Goal: Transaction & Acquisition: Purchase product/service

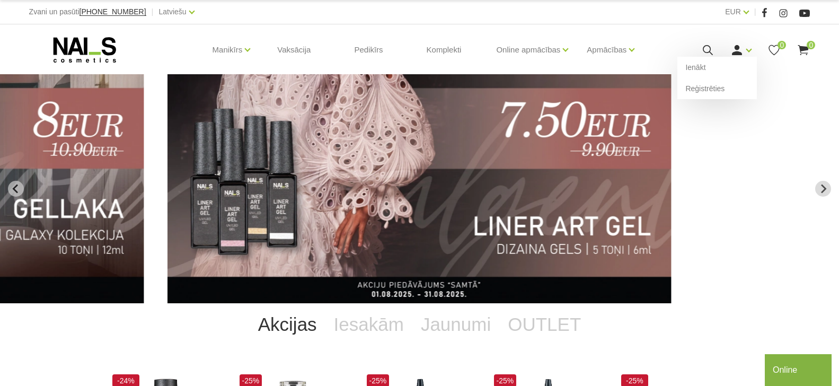
click at [742, 48] on icon at bounding box center [736, 49] width 13 height 13
click at [724, 73] on link "Ienākt" at bounding box center [717, 67] width 80 height 21
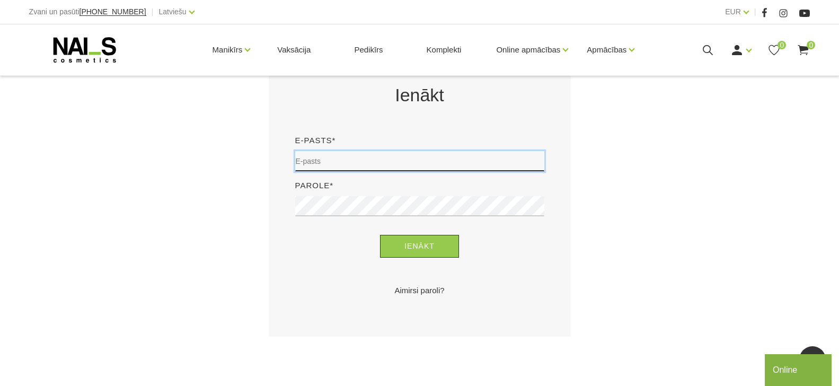
click at [366, 167] on input "email" at bounding box center [419, 161] width 249 height 20
type input "[EMAIL_ADDRESS][DOMAIN_NAME]"
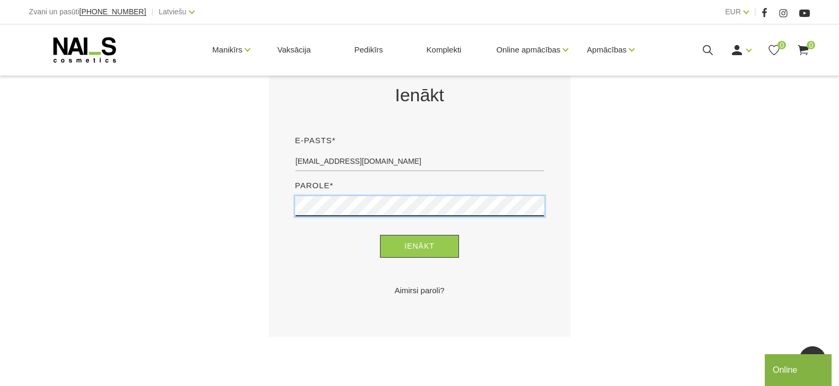
click at [380, 235] on button "Ienākt" at bounding box center [419, 246] width 79 height 23
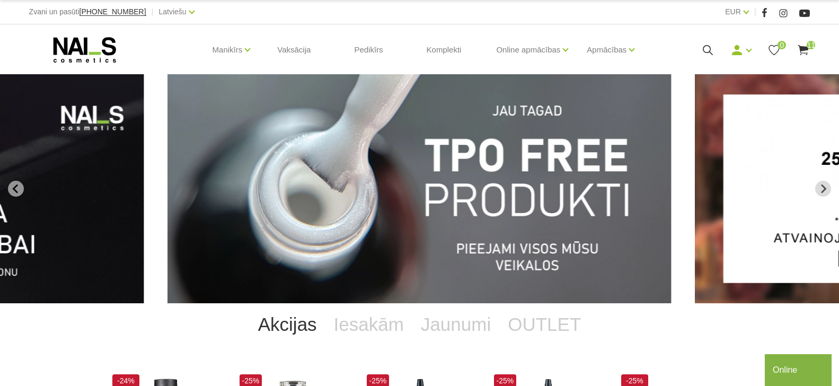
click at [803, 48] on icon at bounding box center [803, 49] width 13 height 13
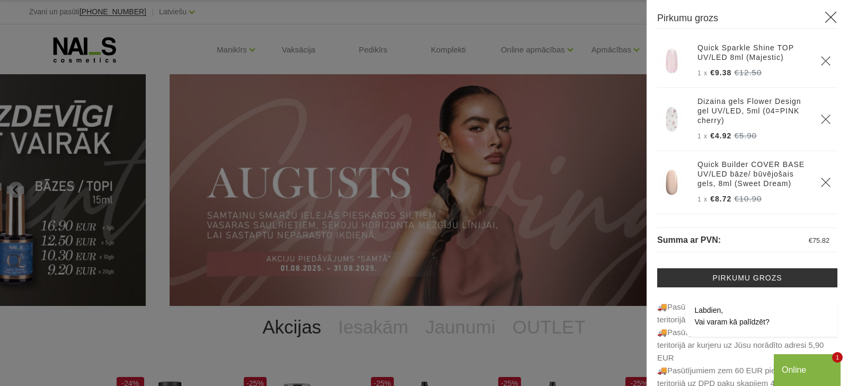
scroll to position [52, 0]
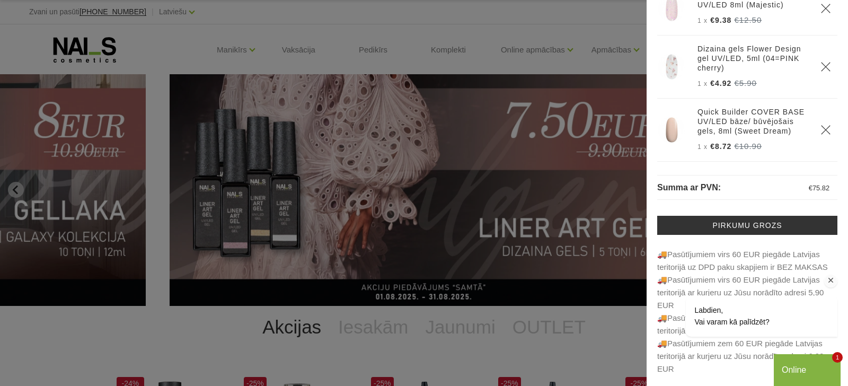
click at [749, 317] on div "Labdien, Vai varam kā palīdzēt?" at bounding box center [731, 316] width 75 height 24
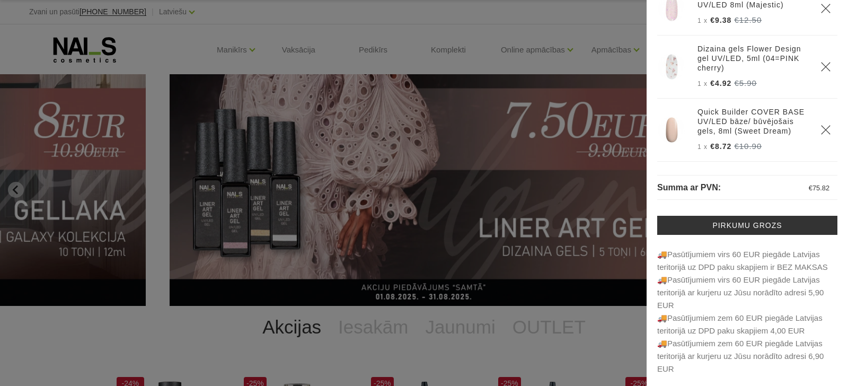
scroll to position [0, 0]
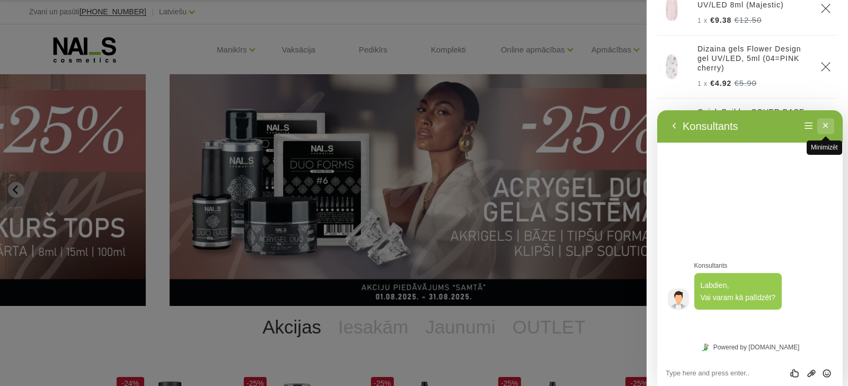
click at [823, 126] on button "Minimizēt" at bounding box center [825, 126] width 17 height 16
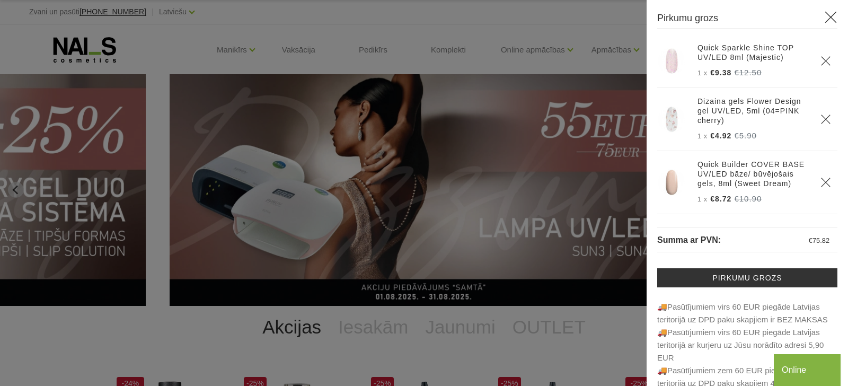
click at [517, 23] on div at bounding box center [424, 193] width 848 height 386
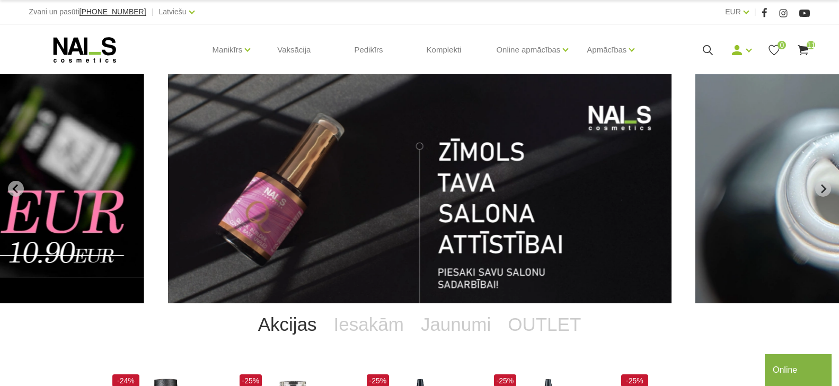
click at [124, 14] on span "[PHONE_NUMBER]" at bounding box center [113, 11] width 67 height 8
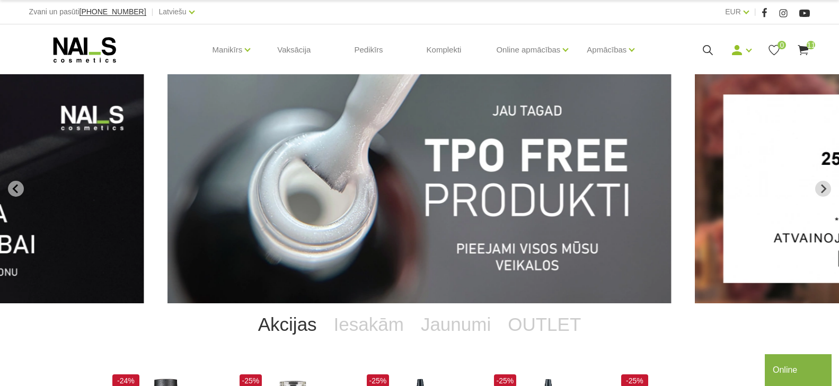
click at [110, 10] on span "[PHONE_NUMBER]" at bounding box center [113, 11] width 67 height 8
click at [17, 30] on div "Manikīrs Gēllakas Bāzes, topi un praimeri Geli un akrigeli Nagu dizains Manikīr…" at bounding box center [419, 49] width 839 height 51
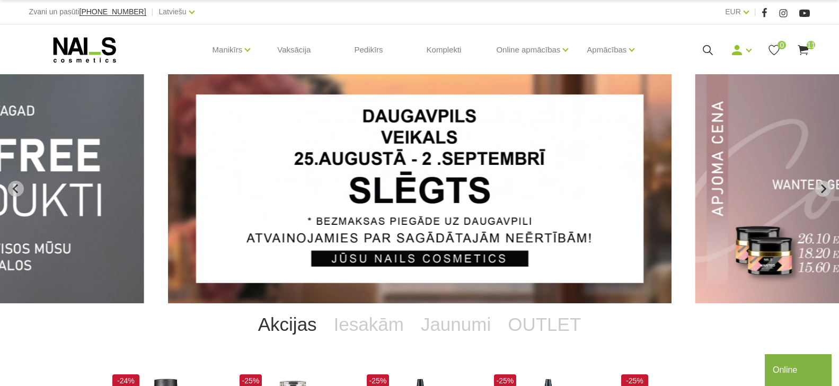
click at [807, 49] on span "11" at bounding box center [811, 45] width 8 height 8
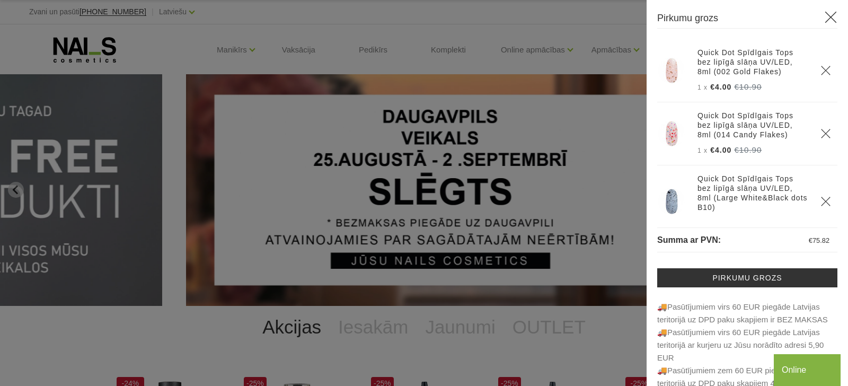
scroll to position [538, 0]
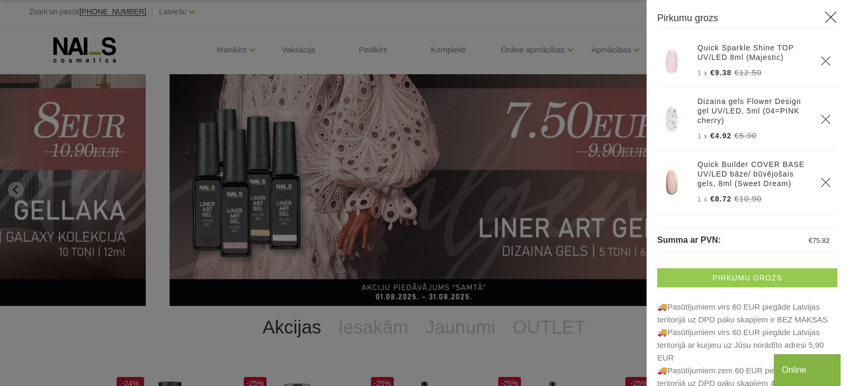
click at [760, 281] on link "Pirkumu grozs" at bounding box center [747, 277] width 180 height 19
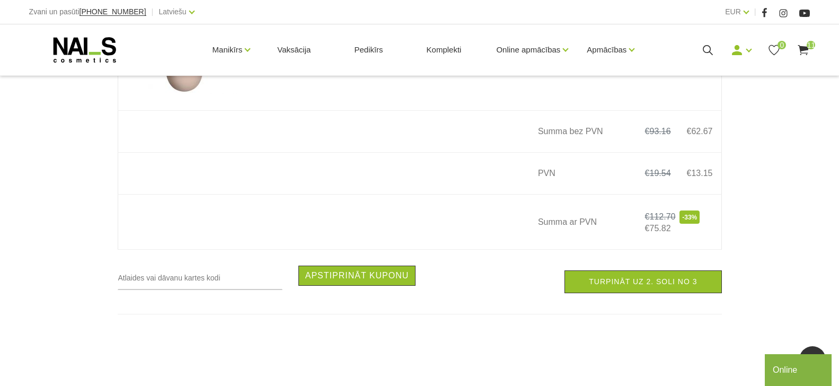
scroll to position [1559, 0]
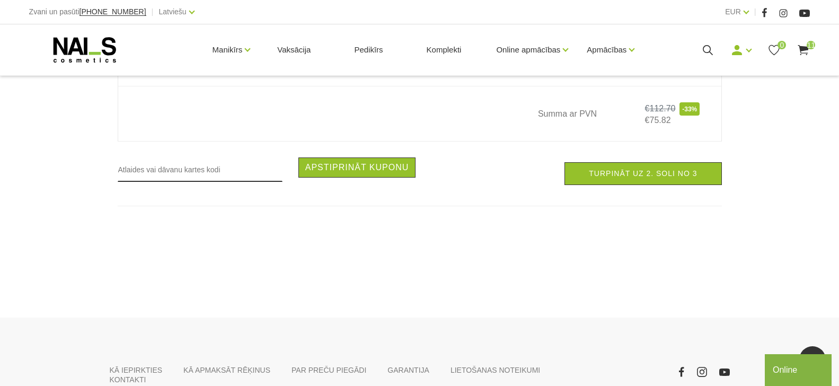
click at [134, 172] on input "text" at bounding box center [200, 169] width 165 height 24
type input "311"
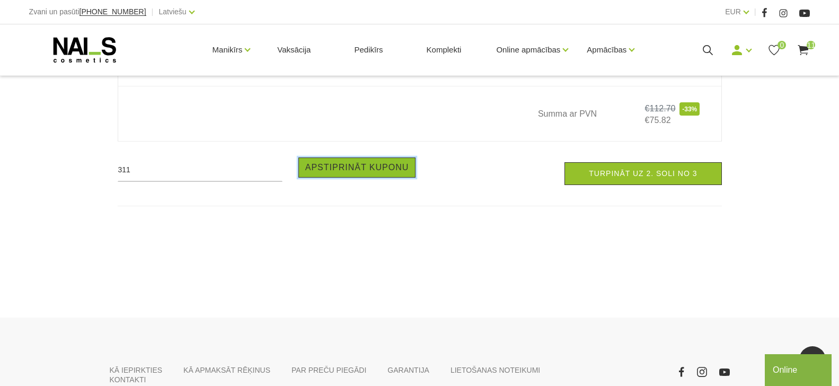
click at [330, 178] on button "Apstiprināt kuponu" at bounding box center [357, 167] width 118 height 20
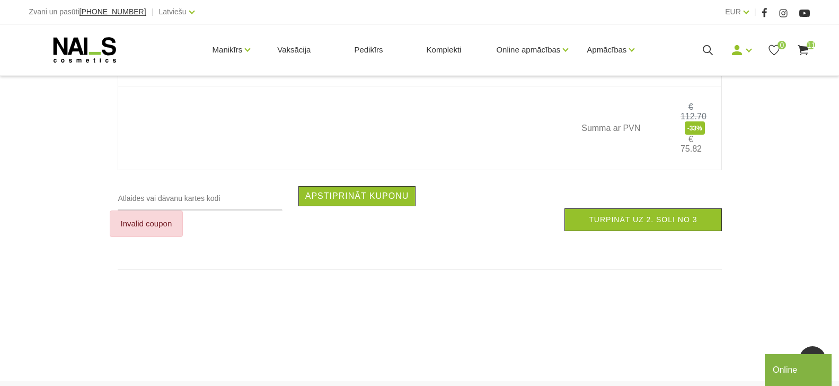
click at [156, 237] on div "Invalid coupon" at bounding box center [147, 223] width 74 height 27
click at [546, 170] on td at bounding box center [545, 128] width 46 height 84
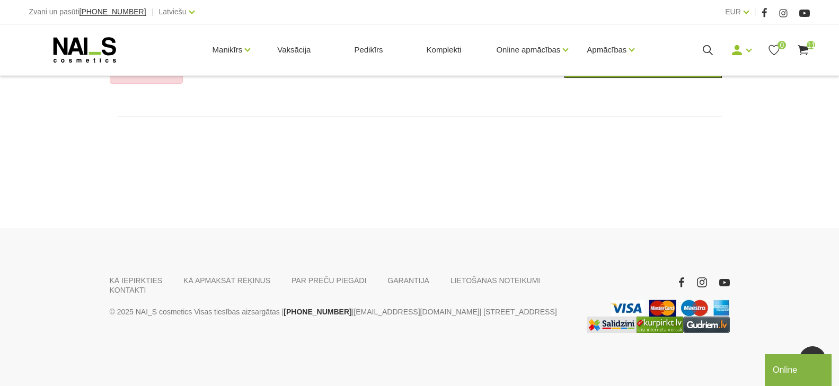
scroll to position [1530, 0]
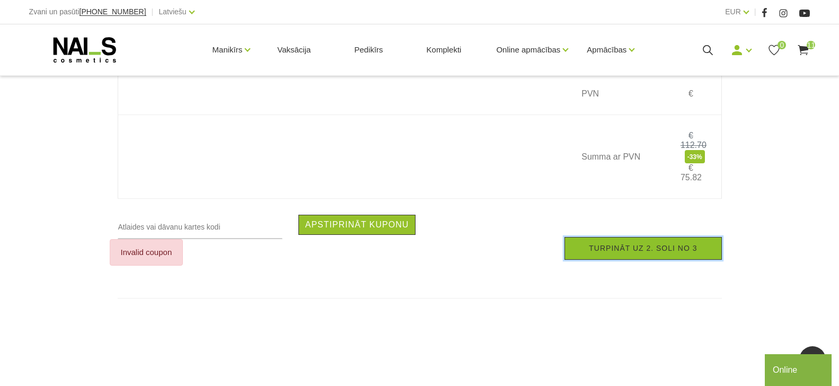
click at [627, 260] on link "Turpināt uz 2. soli no 3" at bounding box center [643, 248] width 157 height 23
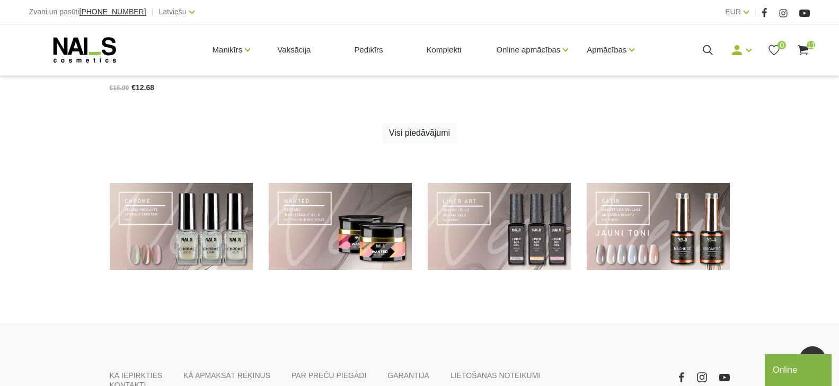
scroll to position [866, 0]
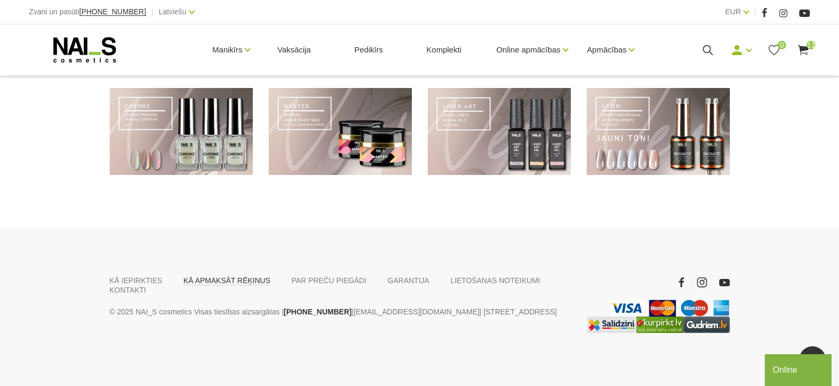
click at [200, 276] on link "KĀ APMAKSĀT RĒĶINUS" at bounding box center [226, 281] width 87 height 10
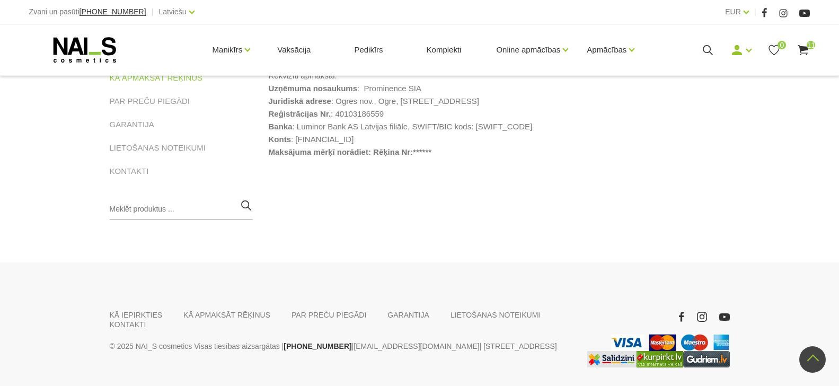
scroll to position [108, 0]
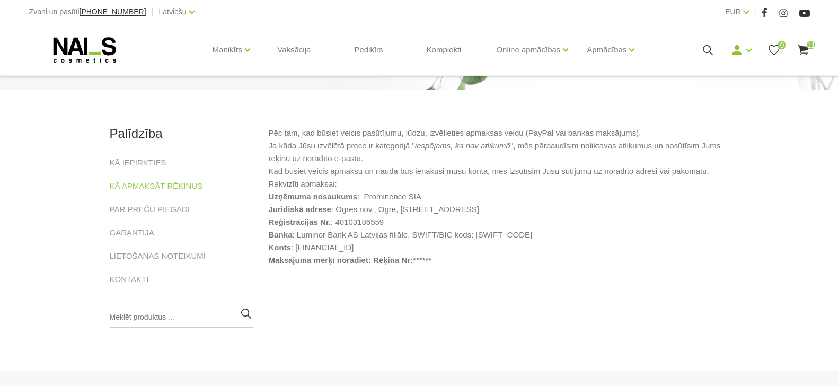
click at [805, 48] on icon at bounding box center [803, 49] width 13 height 13
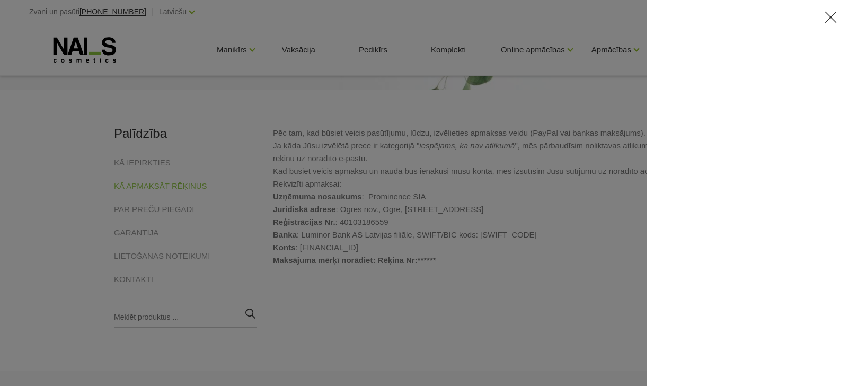
click at [834, 16] on icon at bounding box center [830, 17] width 13 height 13
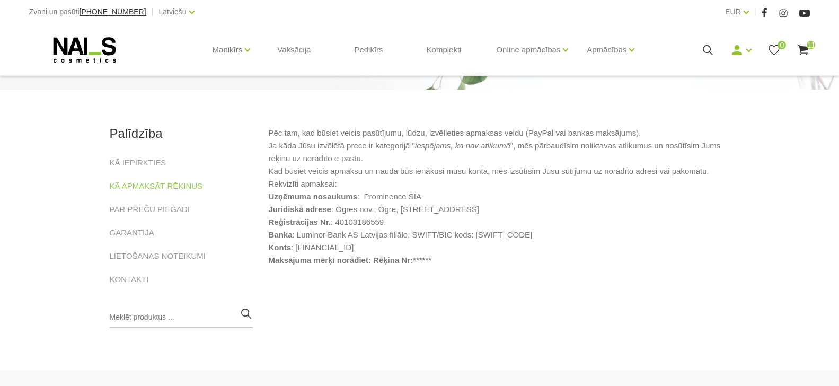
click at [801, 48] on use at bounding box center [803, 50] width 11 height 10
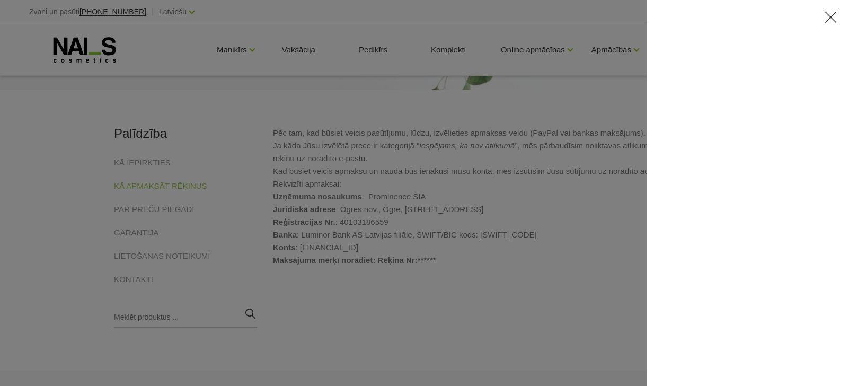
click at [445, 184] on div at bounding box center [424, 193] width 848 height 386
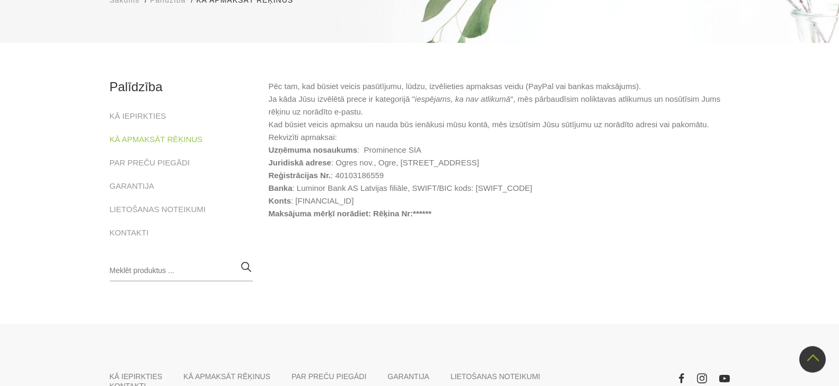
scroll to position [0, 0]
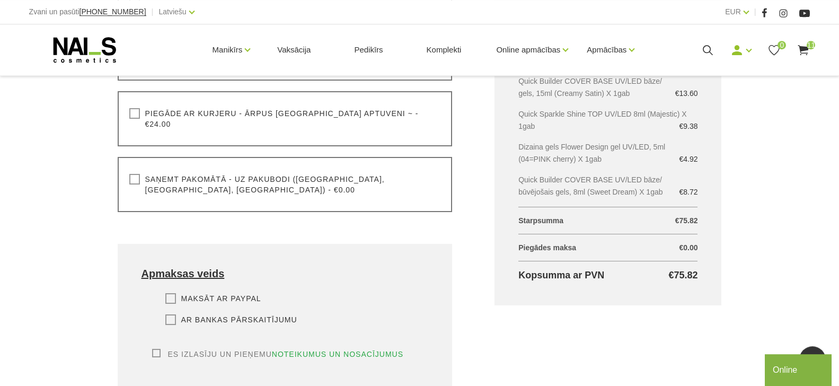
scroll to position [433, 0]
click at [137, 173] on label "Saņemt pakomātā - uz pakubodi (Latvija, Lietuva, Igaunija) - €0.00" at bounding box center [285, 183] width 312 height 21
click at [0, 0] on input "Saņemt pakomātā - uz pakubodi (Latvija, Lietuva, Igaunija) - €0.00" at bounding box center [0, 0] width 0 height 0
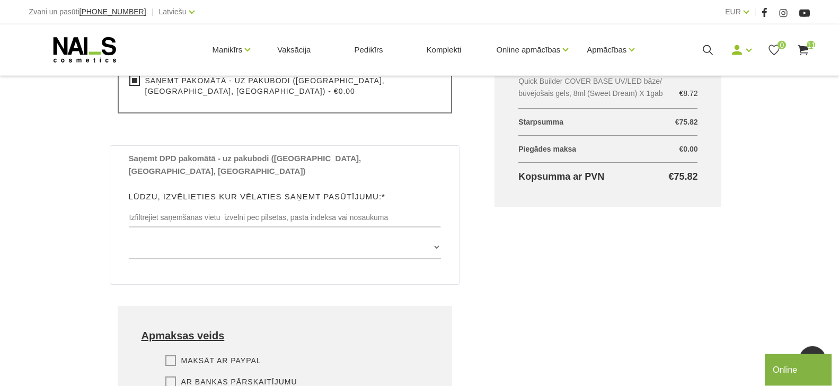
scroll to position [541, 0]
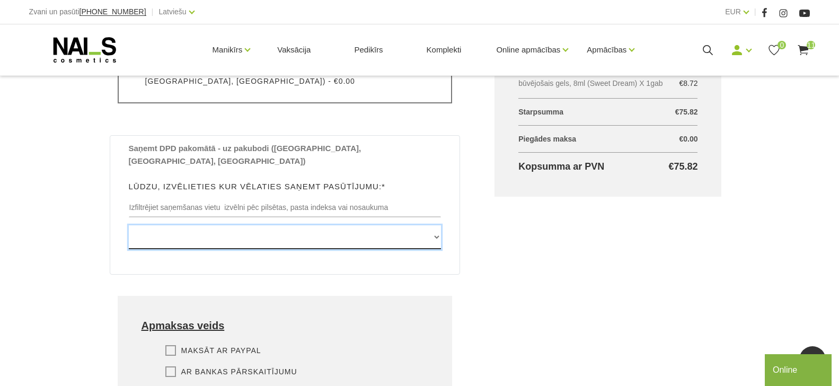
click at [439, 225] on select "Edvarta Virzas iela 2 , IECAVA, LV3913, (Paku Skapis TOP Iecava) Rīgas iela 27 …" at bounding box center [285, 237] width 313 height 24
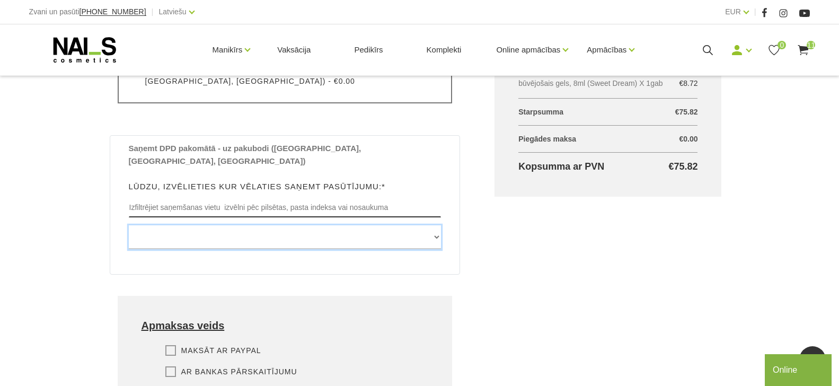
click option at bounding box center [0, 0] width 0 height 0
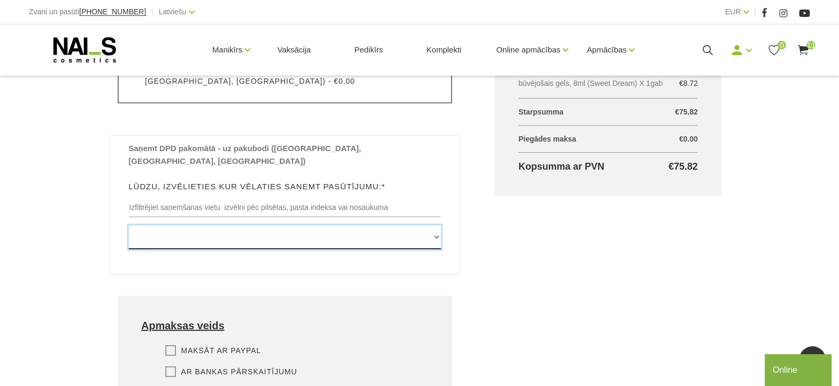
click at [181, 225] on select "Edvarta Virzas iela 2 , IECAVA, LV3913, (Paku Skapis TOP Iecava) Rīgas iela 27 …" at bounding box center [285, 237] width 313 height 24
select select "[STREET_ADDRESS], (Paku Skapis Rimi Talsi)"
click option "[STREET_ADDRESS], (Paku Skapis Rimi Talsi)" at bounding box center [0, 0] width 0 height 0
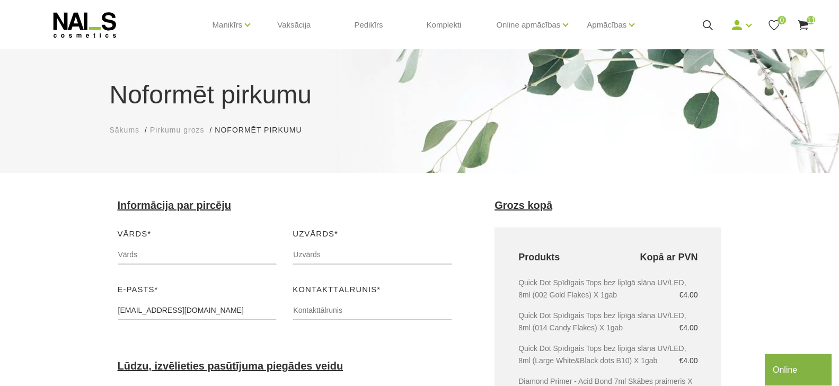
scroll to position [54, 0]
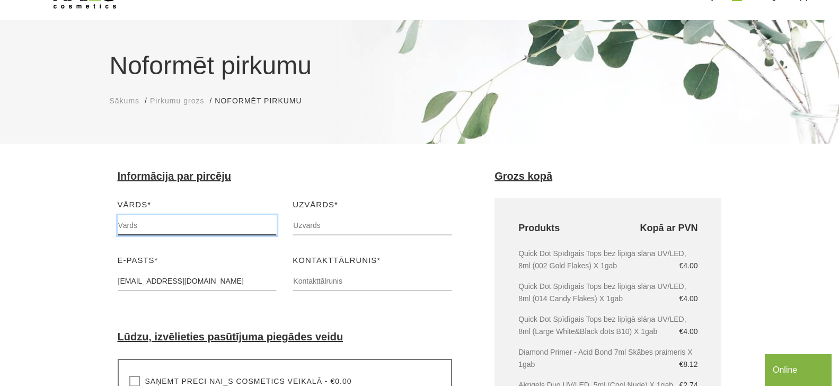
click at [183, 227] on input "text" at bounding box center [198, 225] width 160 height 20
type input "sņežana"
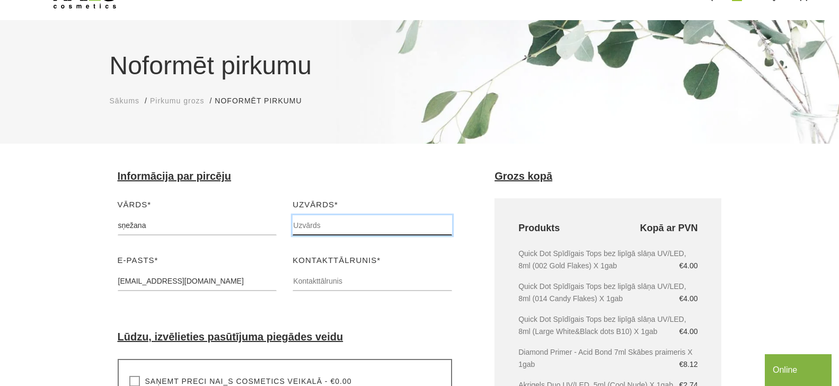
click at [329, 228] on input "text" at bounding box center [373, 225] width 160 height 20
type input "šakale"
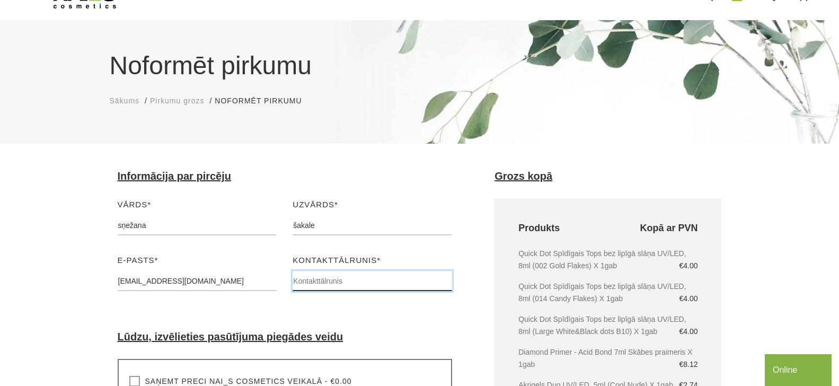
click at [321, 279] on input "text" at bounding box center [373, 281] width 160 height 20
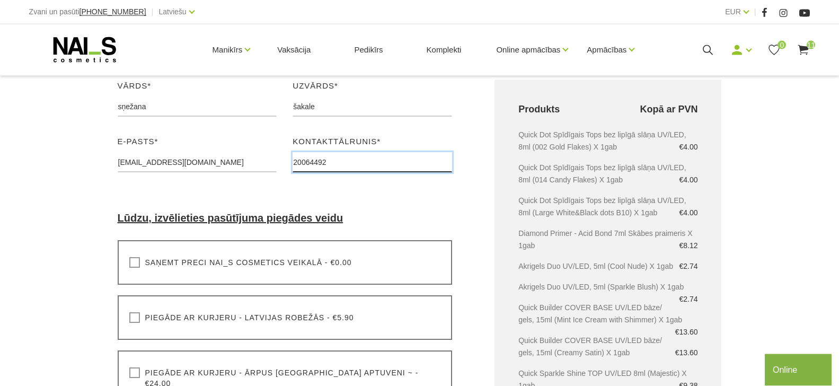
scroll to position [216, 0]
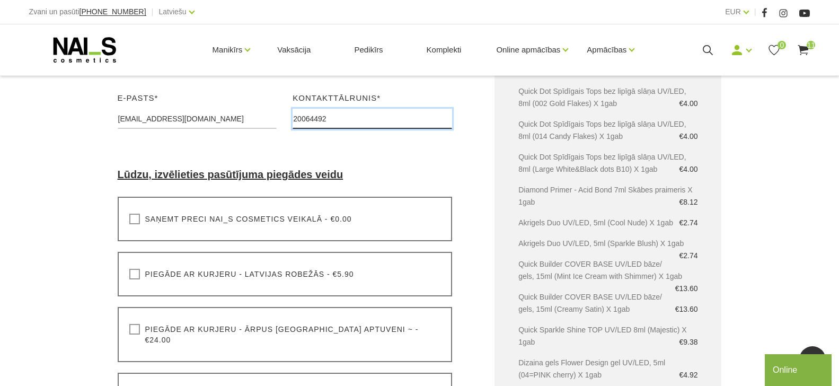
type input "20064492"
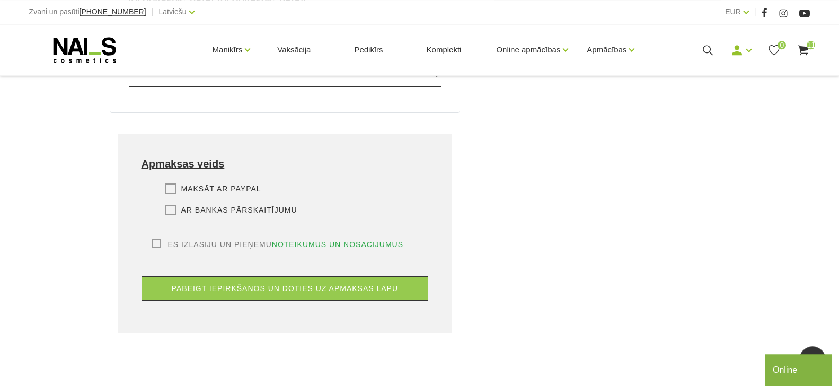
scroll to position [703, 0]
click at [173, 204] on label "Ar bankas pārskaitījumu" at bounding box center [231, 209] width 132 height 11
click at [0, 0] on input "Ar bankas pārskaitījumu" at bounding box center [0, 0] width 0 height 0
click at [156, 239] on label "Es izlasīju un pieņemu noteikumus un nosacījumus" at bounding box center [278, 244] width 252 height 11
click at [0, 0] on input "Es izlasīju un pieņemu noteikumus un nosacījumus" at bounding box center [0, 0] width 0 height 0
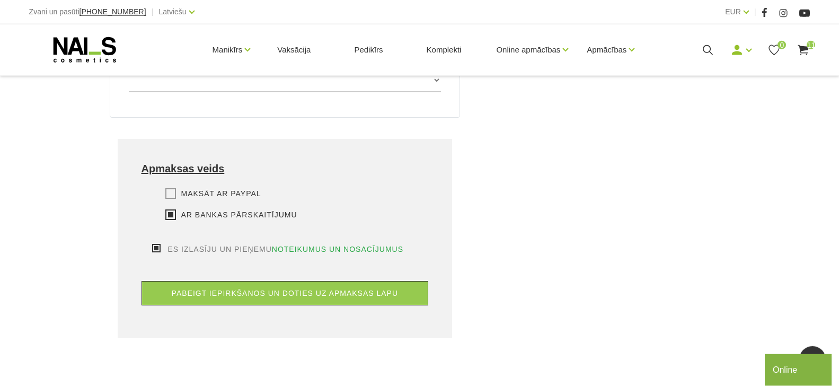
scroll to position [757, 0]
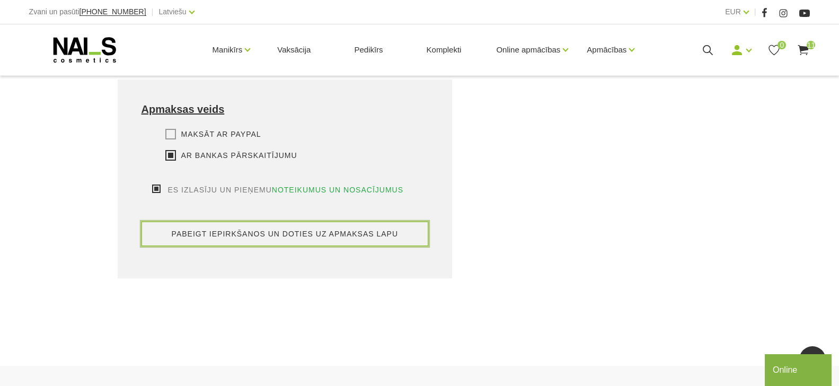
click at [263, 222] on button "pabeigt iepirkšanos un doties uz apmaksas lapu" at bounding box center [285, 234] width 287 height 24
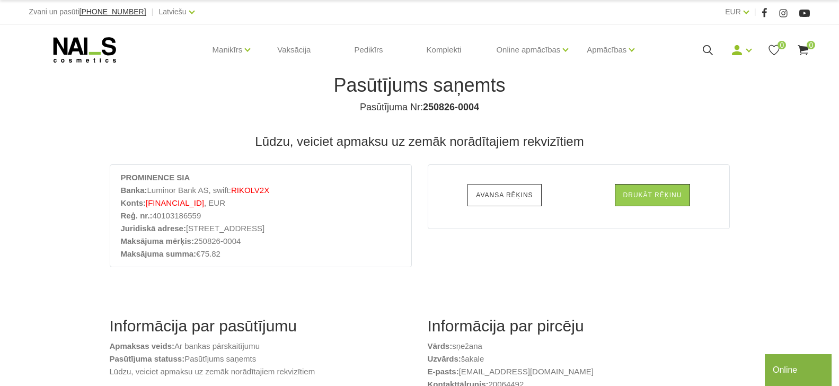
click at [499, 191] on link "Avansa rēķins" at bounding box center [505, 195] width 74 height 22
drag, startPoint x: 474, startPoint y: 108, endPoint x: 358, endPoint y: 111, distance: 116.7
click at [358, 111] on h4 "Pasūtījuma Nr: 250826-0004" at bounding box center [420, 107] width 604 height 13
copy h4 "Pasūtījuma Nr: 250826-0004"
